Goal: Task Accomplishment & Management: Manage account settings

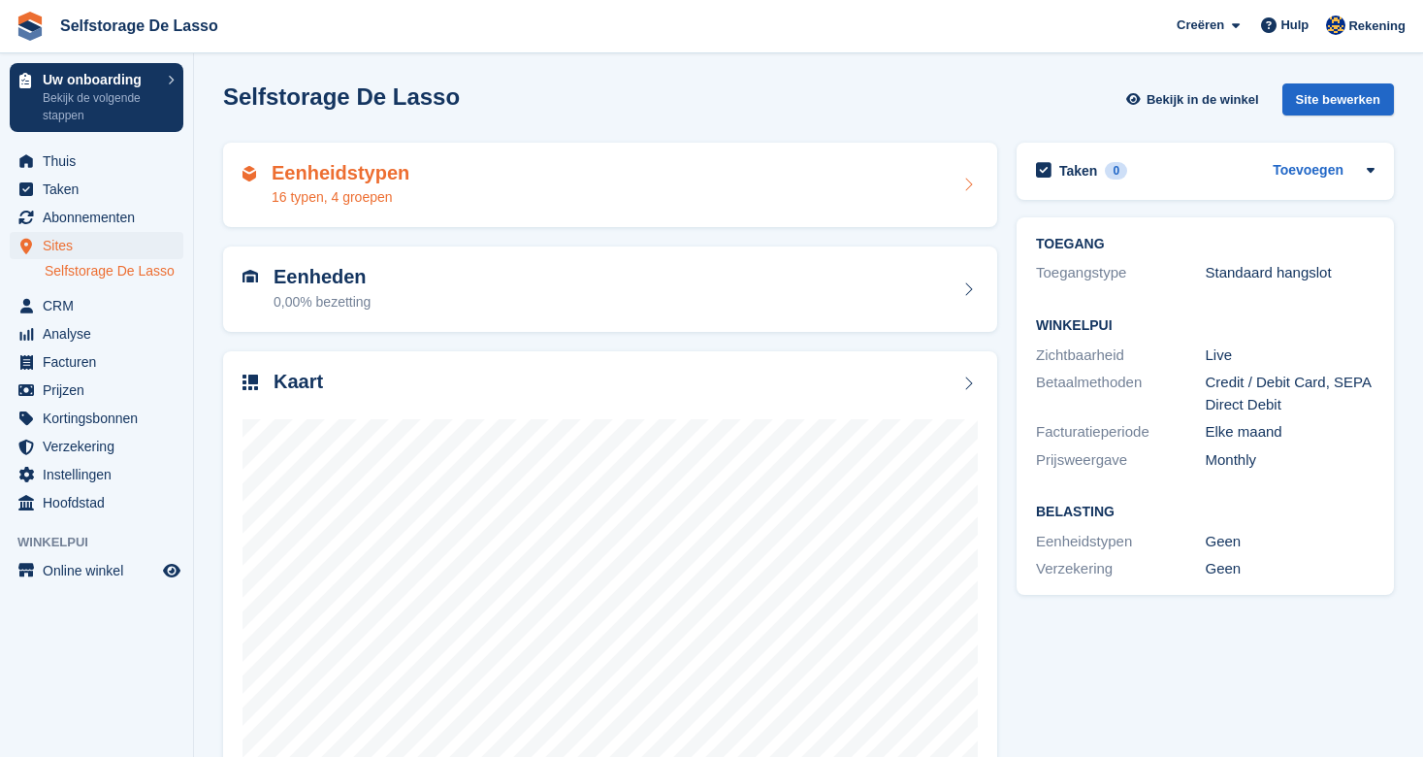
click at [374, 180] on h2 "Eenheidstypen" at bounding box center [341, 173] width 138 height 22
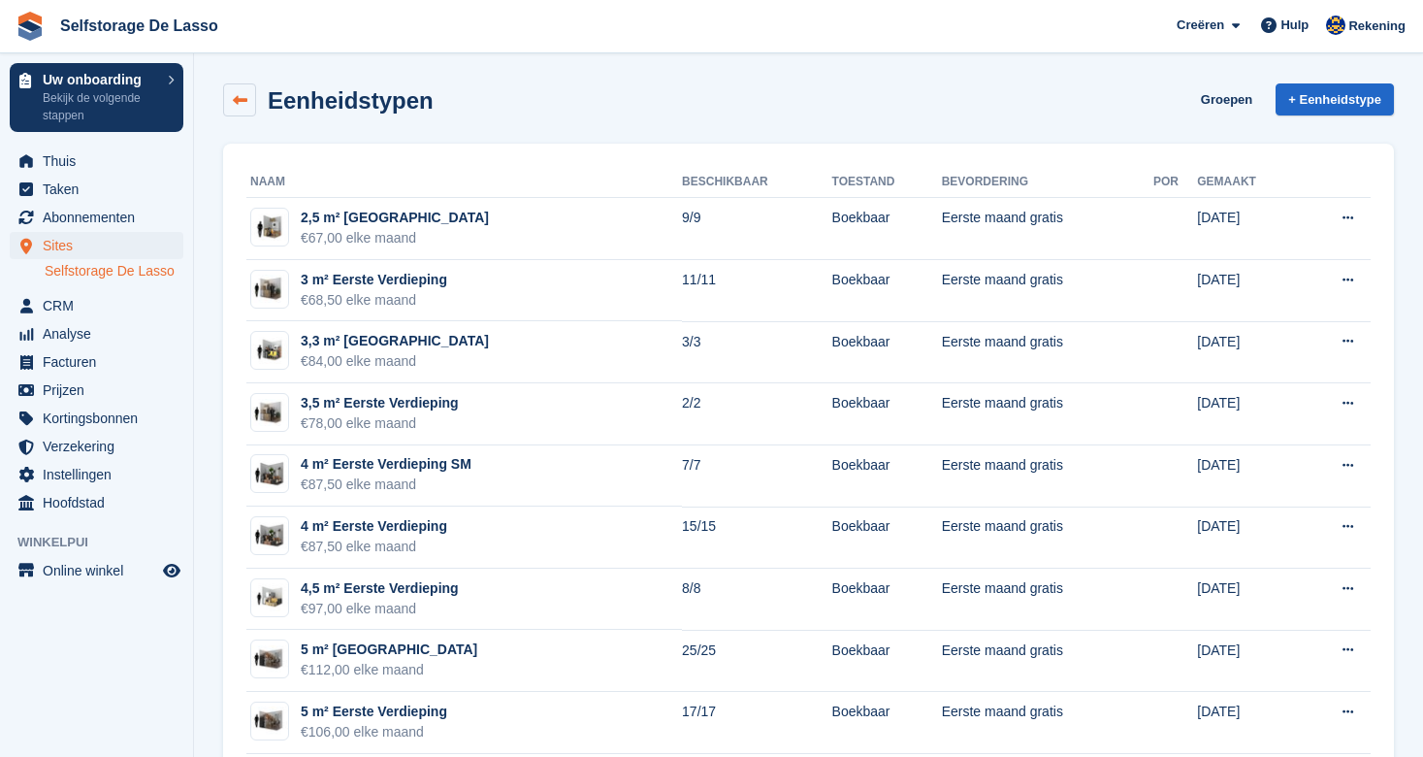
click at [243, 97] on icon at bounding box center [240, 100] width 15 height 15
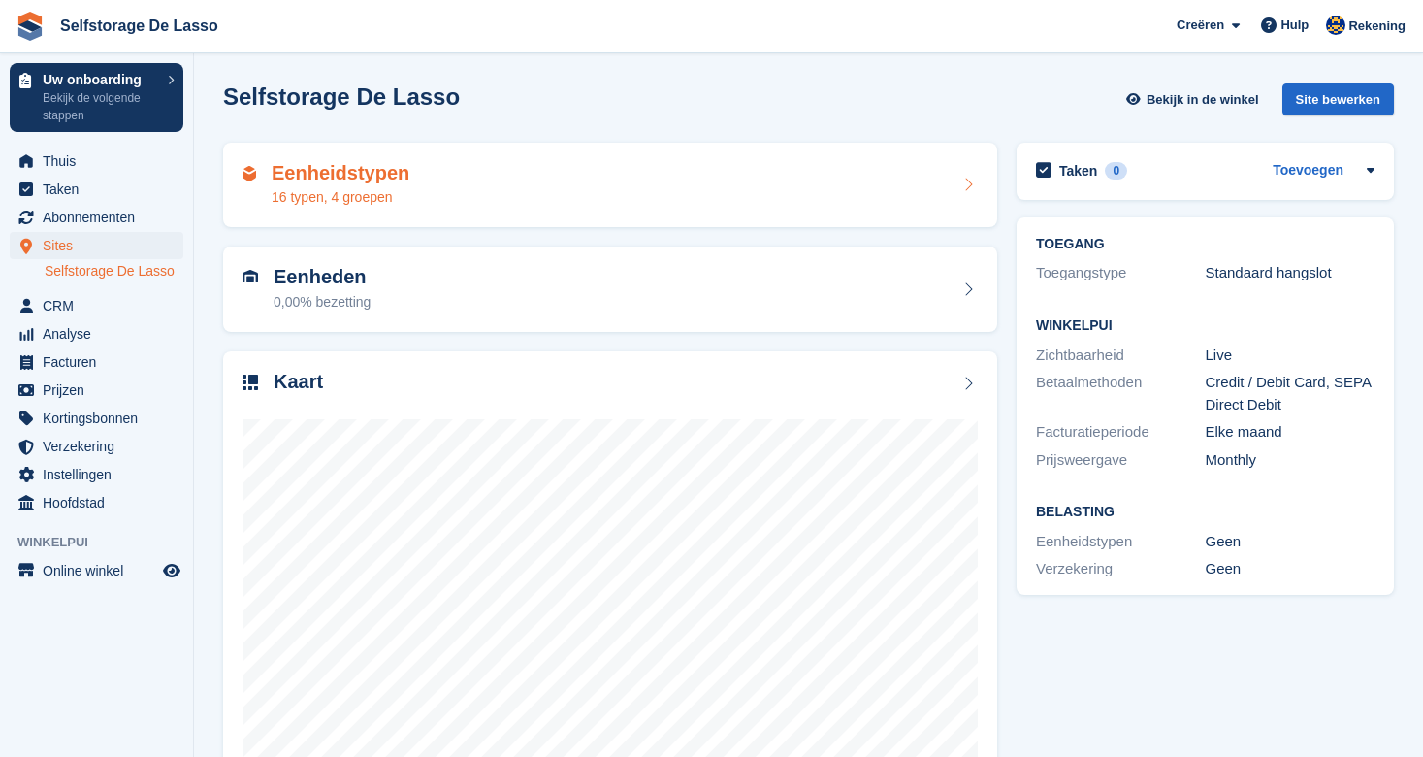
click at [343, 178] on h2 "Eenheidstypen" at bounding box center [341, 173] width 138 height 22
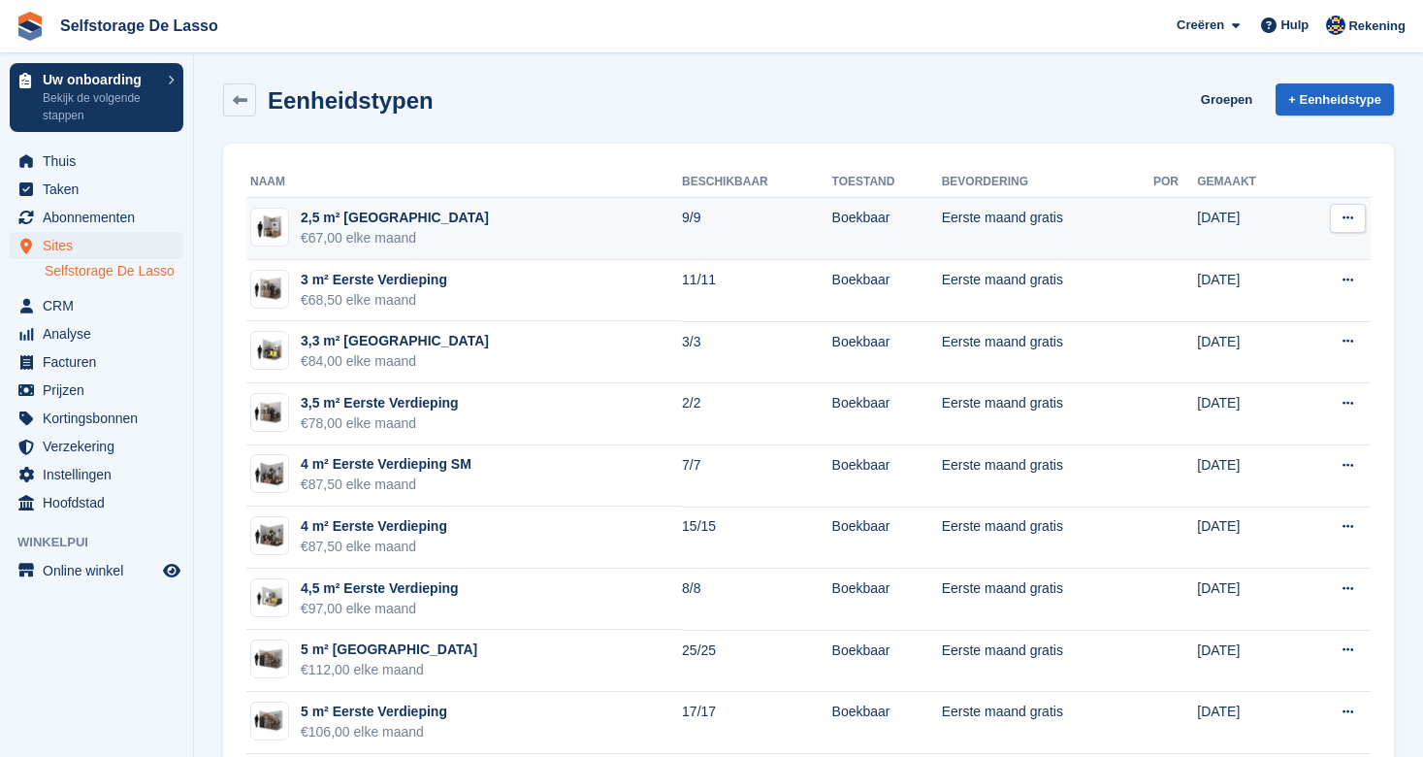
click at [1351, 214] on icon at bounding box center [1348, 218] width 11 height 13
click at [1247, 271] on p "Eenheidstype bewerken" at bounding box center [1273, 265] width 169 height 43
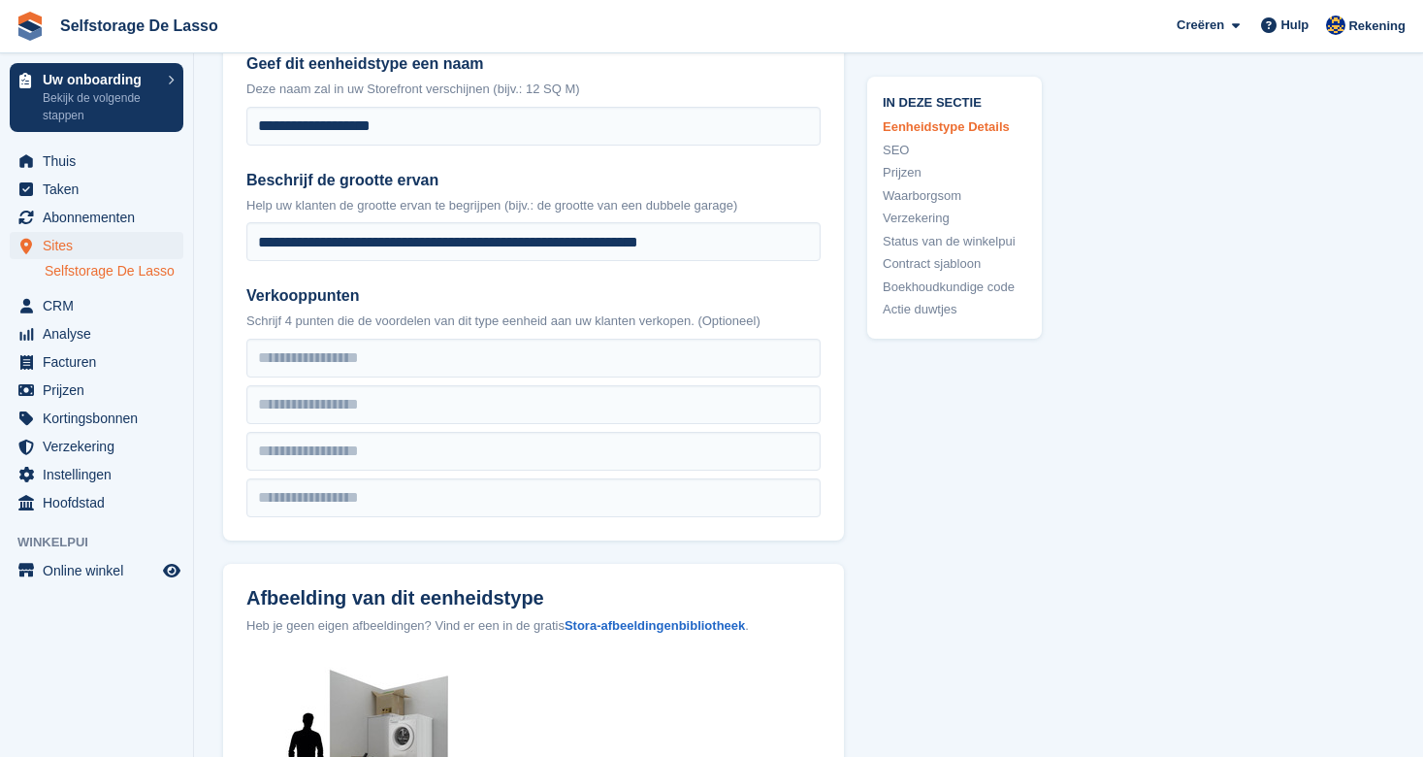
scroll to position [407, 0]
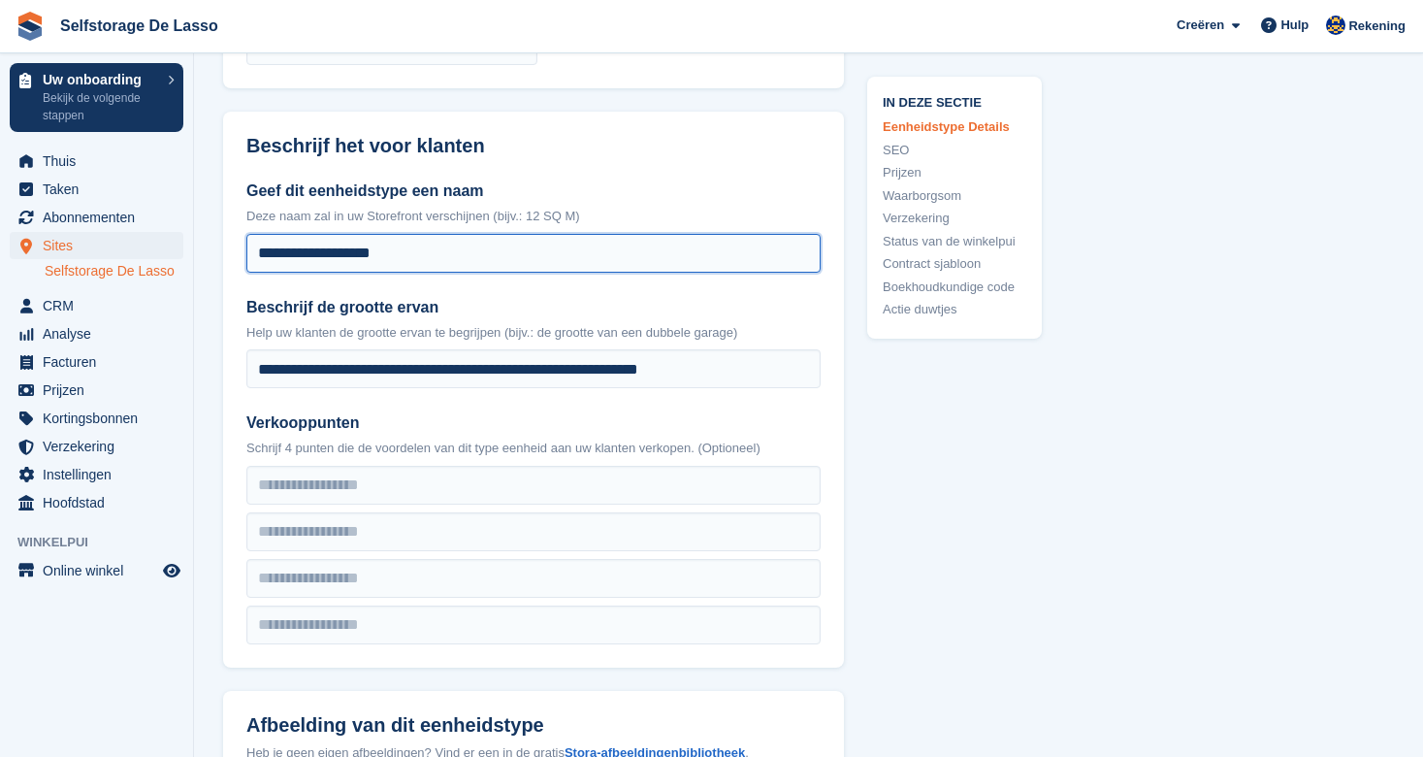
click at [312, 256] on input "**********" at bounding box center [533, 253] width 574 height 39
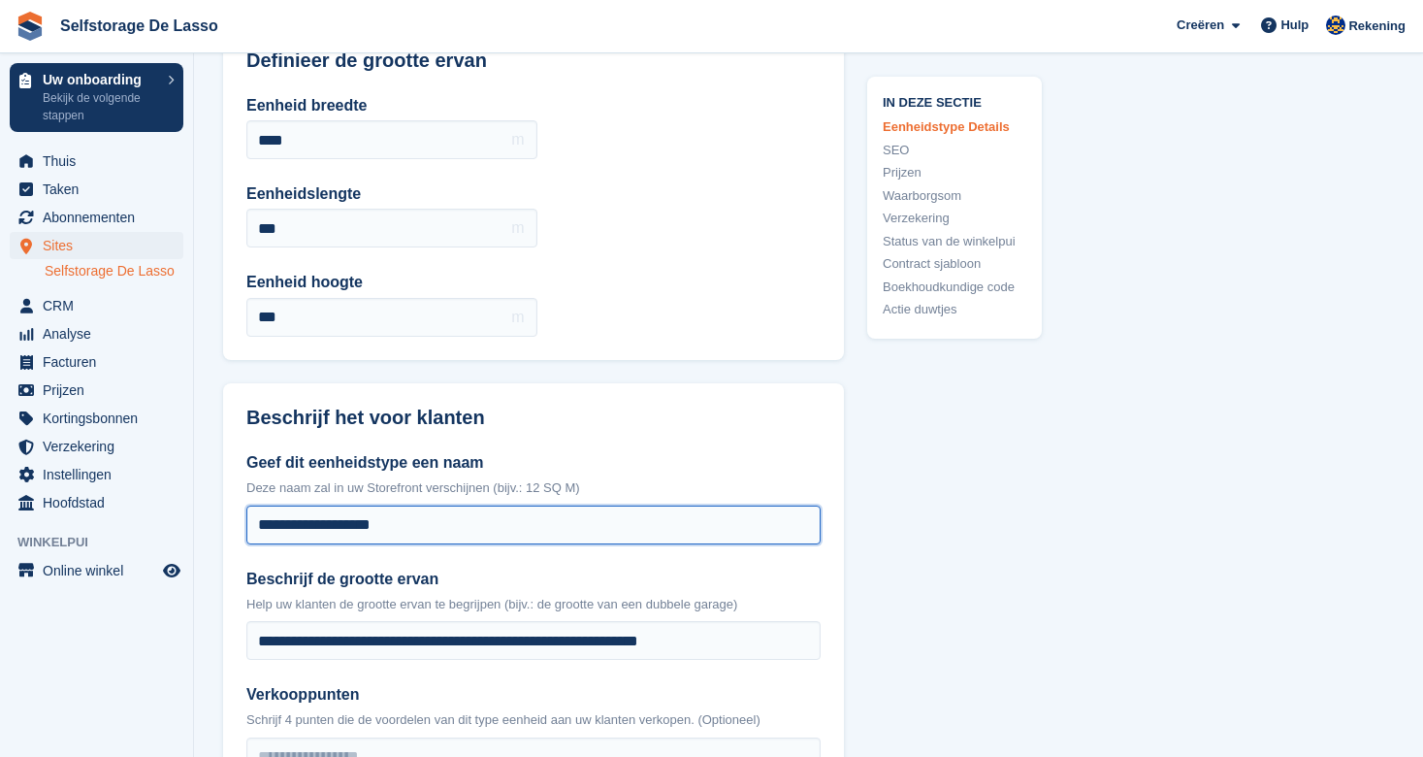
scroll to position [0, 0]
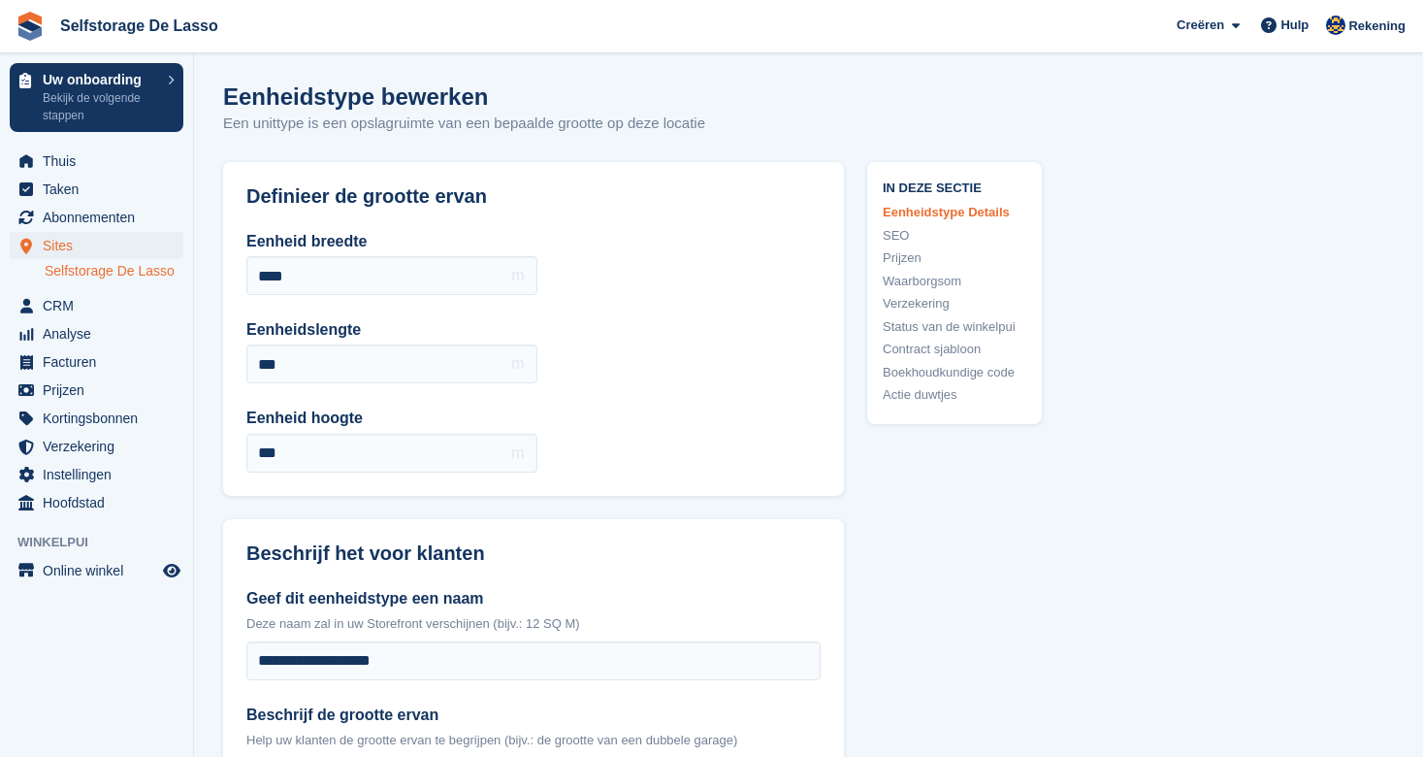
click at [54, 246] on span "Sites" at bounding box center [101, 245] width 116 height 27
